Goal: Obtain resource: Download file/media

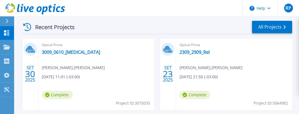
scroll to position [163, 0]
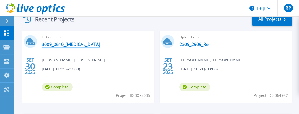
click at [53, 47] on link "3009_0610_[MEDICAL_DATA]" at bounding box center [71, 44] width 58 height 6
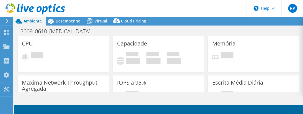
select select "USD"
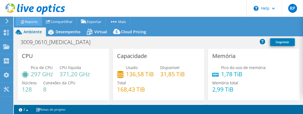
click at [38, 22] on link "Reports" at bounding box center [28, 21] width 27 height 9
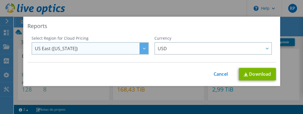
click at [139, 50] on div at bounding box center [143, 48] width 9 height 11
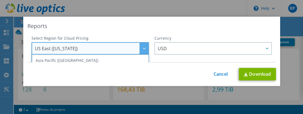
click at [144, 27] on div "Reports" at bounding box center [151, 26] width 248 height 8
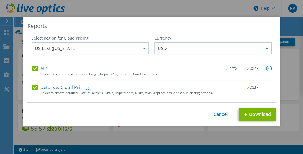
click at [34, 66] on label "AIR" at bounding box center [39, 69] width 15 height 6
click at [0, 0] on input "AIR" at bounding box center [0, 0] width 0 height 0
click at [33, 87] on label "Details & Cloud Pricing" at bounding box center [60, 88] width 57 height 6
click at [0, 0] on input "Details & Cloud Pricing" at bounding box center [0, 0] width 0 height 0
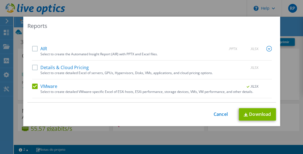
scroll to position [34, 0]
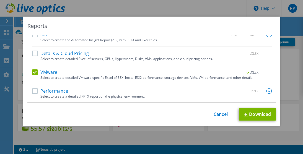
click at [34, 89] on label "Performance" at bounding box center [50, 91] width 36 height 6
click at [0, 0] on input "Performance" at bounding box center [0, 0] width 0 height 0
click at [266, 92] on img at bounding box center [269, 91] width 6 height 6
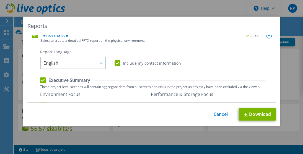
scroll to position [99, 0]
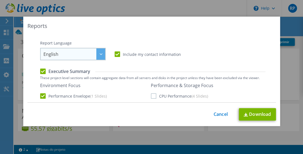
click at [97, 53] on div at bounding box center [100, 53] width 9 height 11
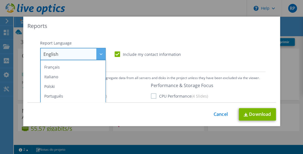
scroll to position [37, 0]
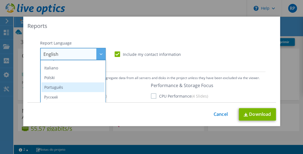
click at [70, 88] on li "Português" at bounding box center [72, 87] width 63 height 10
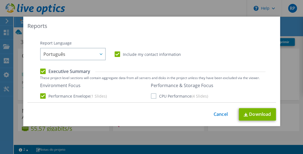
click at [151, 96] on label "CPU Performance (4 Slides)" at bounding box center [179, 96] width 57 height 6
click at [0, 0] on input "CPU Performance (4 Slides)" at bounding box center [0, 0] width 0 height 0
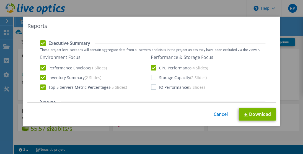
scroll to position [128, 0]
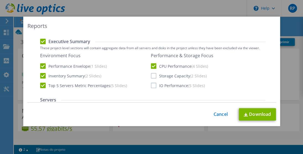
click at [151, 77] on label "Storage Capacity (2 Slides)" at bounding box center [179, 76] width 56 height 6
click at [0, 0] on input "Storage Capacity (2 Slides)" at bounding box center [0, 0] width 0 height 0
click at [151, 85] on label "IO Performance (5 Slides)" at bounding box center [178, 86] width 54 height 6
click at [0, 0] on input "IO Performance (5 Slides)" at bounding box center [0, 0] width 0 height 0
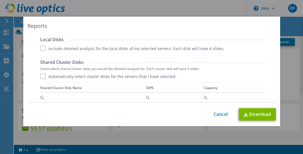
scroll to position [284, 0]
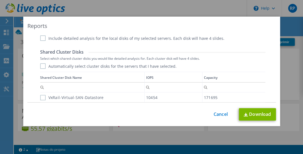
click at [41, 39] on label "Include detailed analysis for the local disks of my selected servers. Each disk…" at bounding box center [132, 38] width 184 height 6
click at [0, 0] on input "Include detailed analysis for the local disks of my selected servers. Each disk…" at bounding box center [0, 0] width 0 height 0
click at [42, 66] on label "Automatically select cluster disks for the servers that I have selected." at bounding box center [108, 66] width 136 height 6
click at [0, 0] on input "Automatically select cluster disks for the servers that I have selected." at bounding box center [0, 0] width 0 height 0
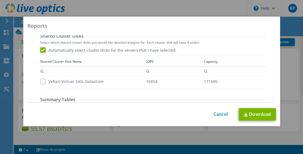
scroll to position [301, 0]
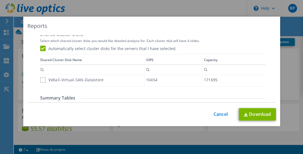
click at [41, 79] on label "VxRail-Virtual-SAN-Datastore" at bounding box center [72, 80] width 64 height 6
click at [0, 0] on input "VxRail-Virtual-SAN-Datastore" at bounding box center [0, 0] width 0 height 0
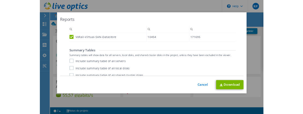
scroll to position [338, 0]
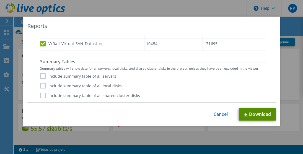
click at [251, 113] on link "Download" at bounding box center [256, 114] width 37 height 12
click at [221, 113] on link "Cancel" at bounding box center [220, 114] width 14 height 5
